Goal: Navigation & Orientation: Find specific page/section

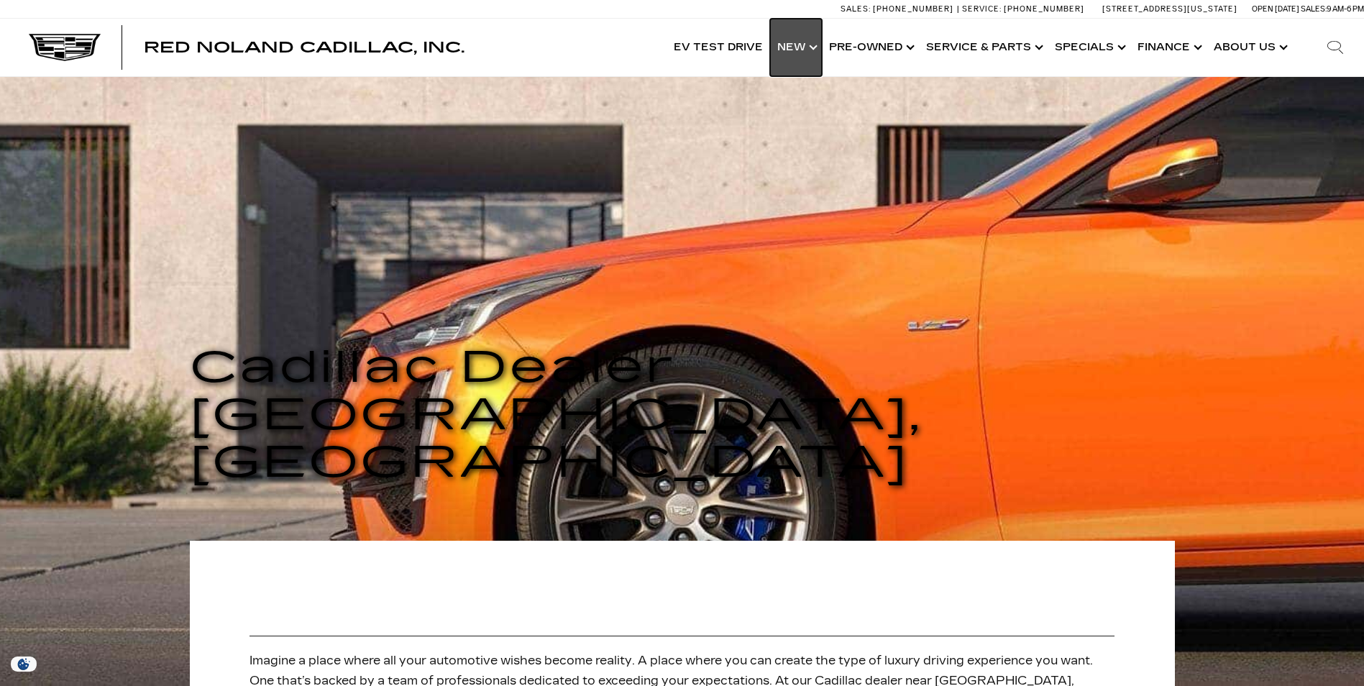
click at [813, 55] on link "Show New" at bounding box center [796, 48] width 52 height 58
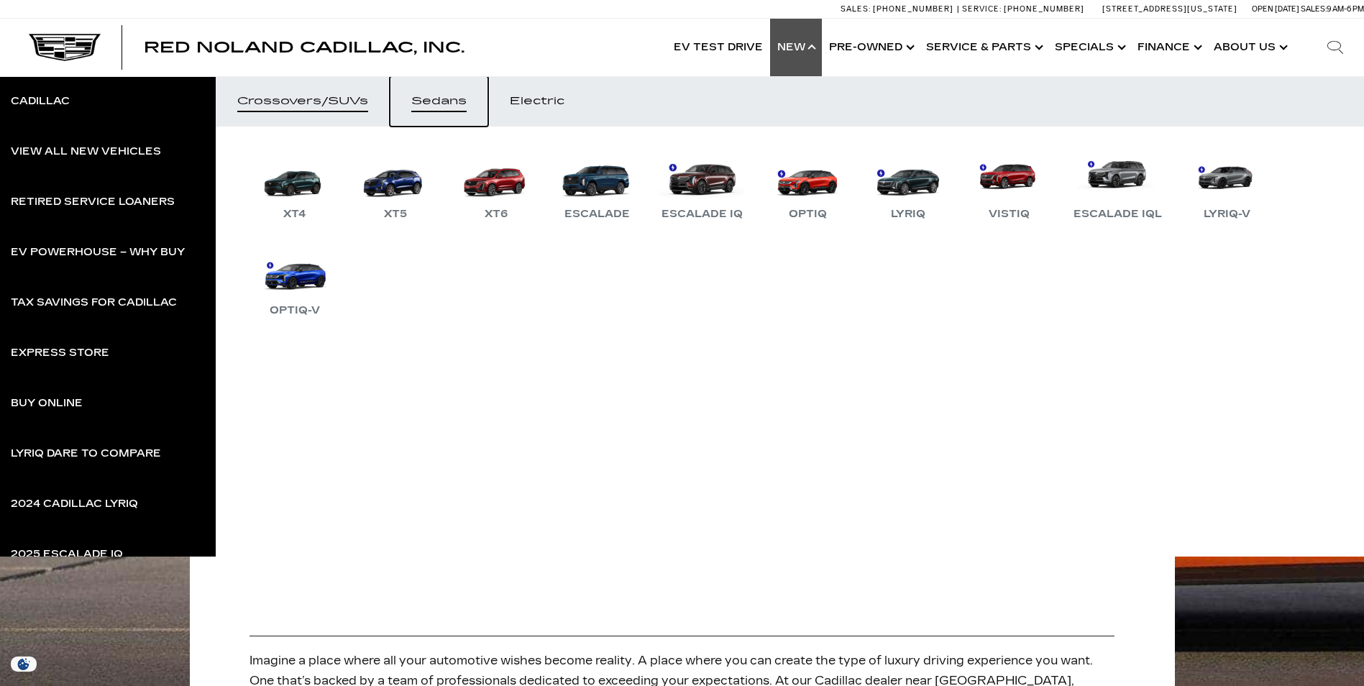
click at [420, 110] on link "Sedans" at bounding box center [439, 101] width 98 height 50
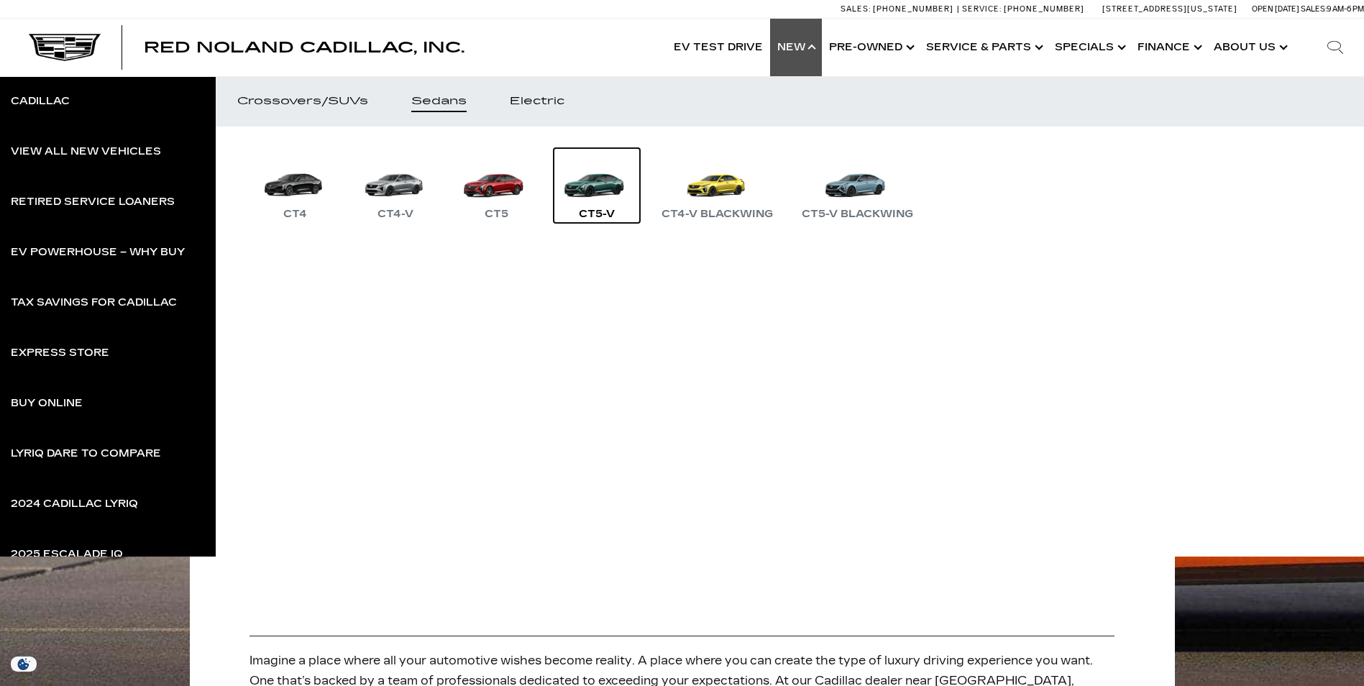
click at [584, 193] on link "CT5-V" at bounding box center [597, 185] width 86 height 75
